Goal: Task Accomplishment & Management: Manage account settings

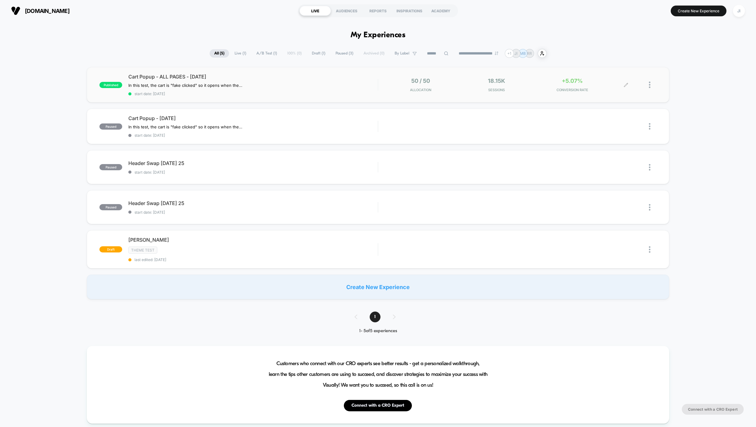
click at [647, 83] on div at bounding box center [641, 85] width 30 height 14
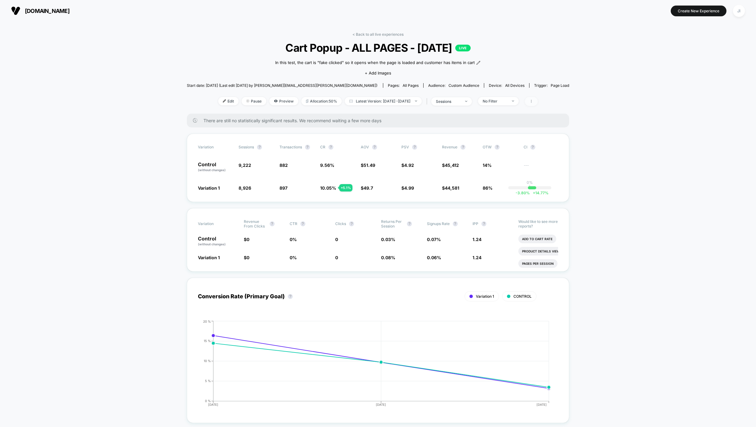
click at [533, 102] on icon at bounding box center [532, 101] width 4 height 4
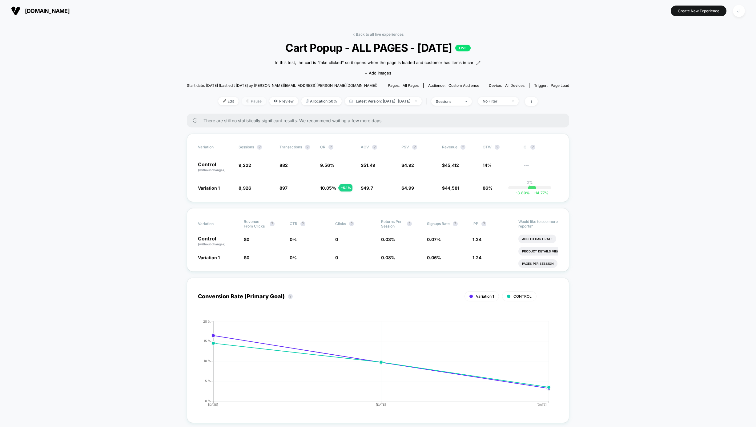
click at [242, 99] on span "Pause" at bounding box center [254, 101] width 25 height 8
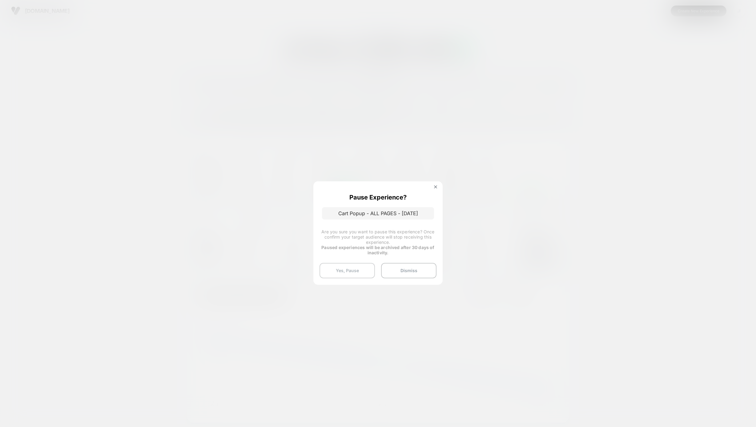
click at [358, 269] on button "Yes, Pause" at bounding box center [347, 270] width 55 height 15
